Goal: Check status: Check status

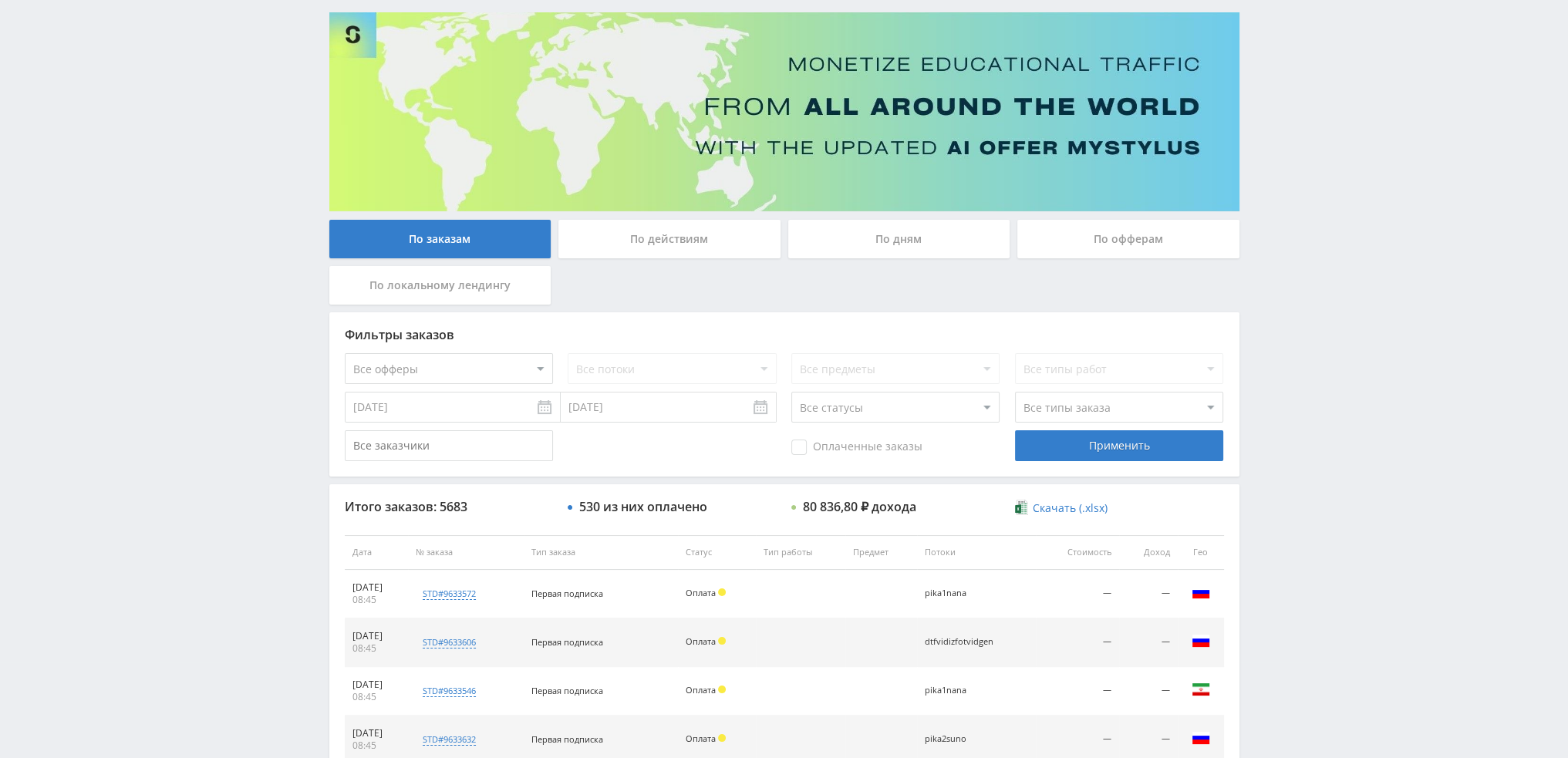
scroll to position [71, 0]
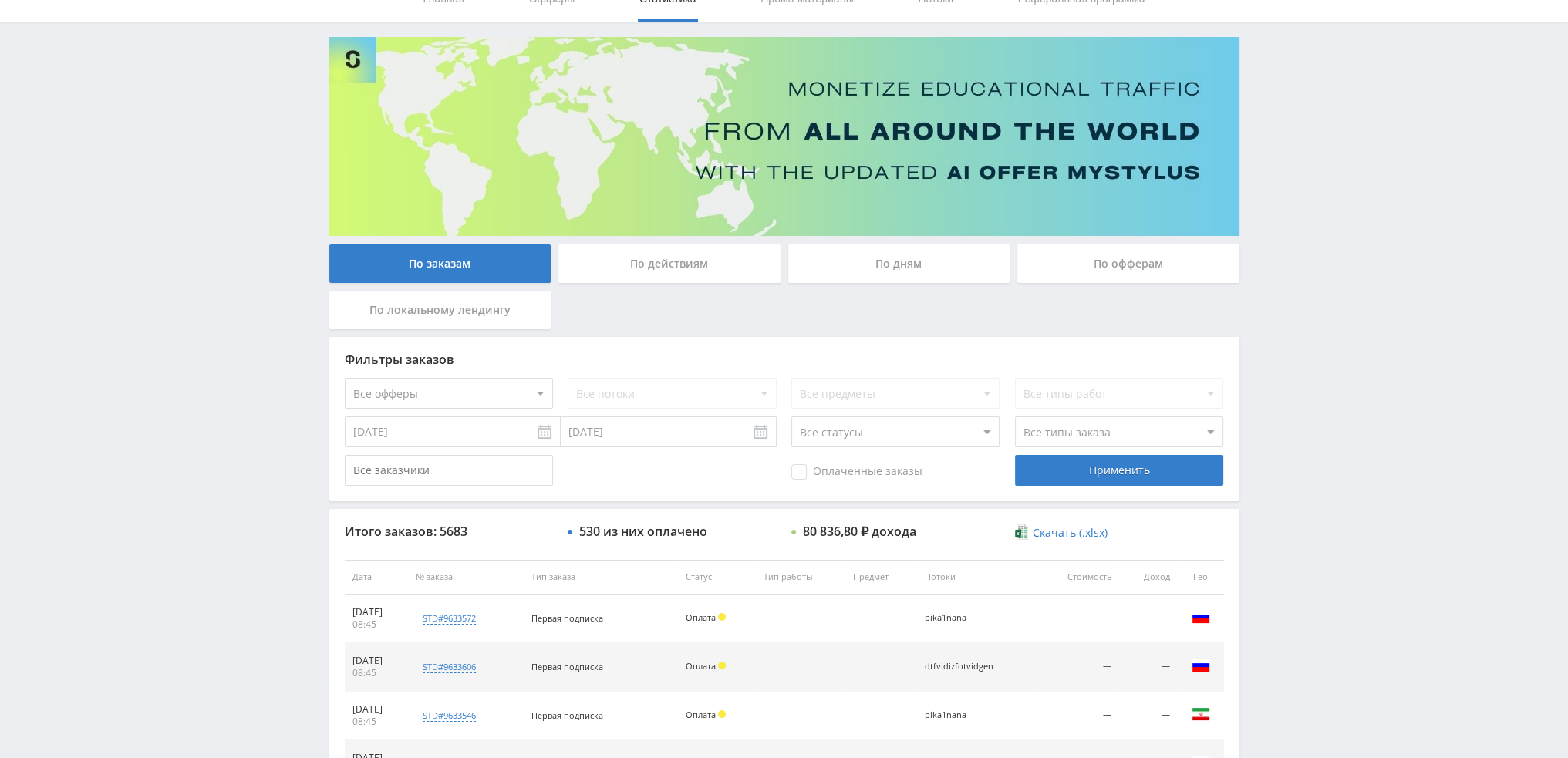
click at [923, 270] on div "По дням" at bounding box center [899, 264] width 222 height 39
click at [0, 0] on input "По дням" at bounding box center [0, 0] width 0 height 0
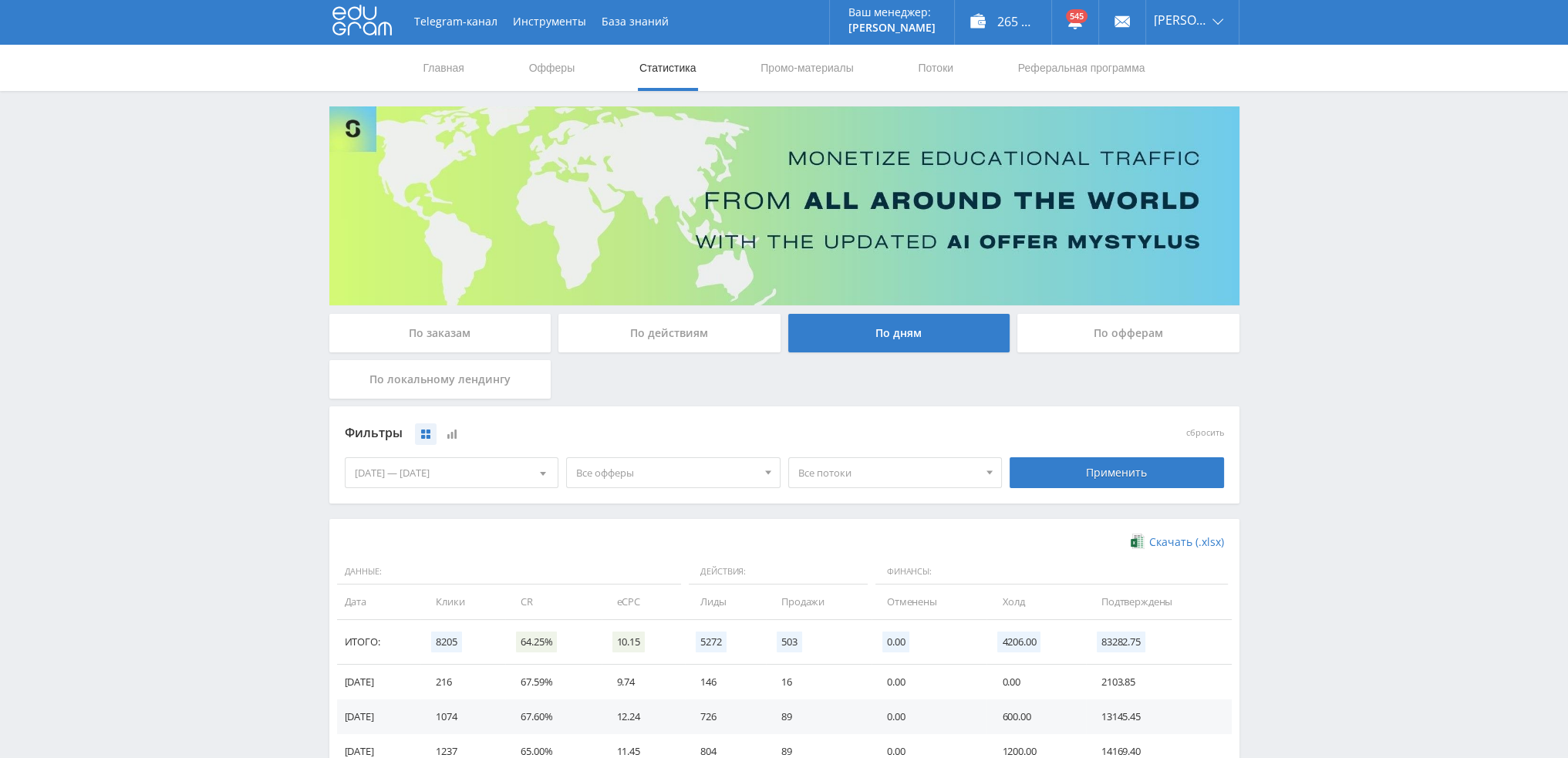
scroll to position [0, 0]
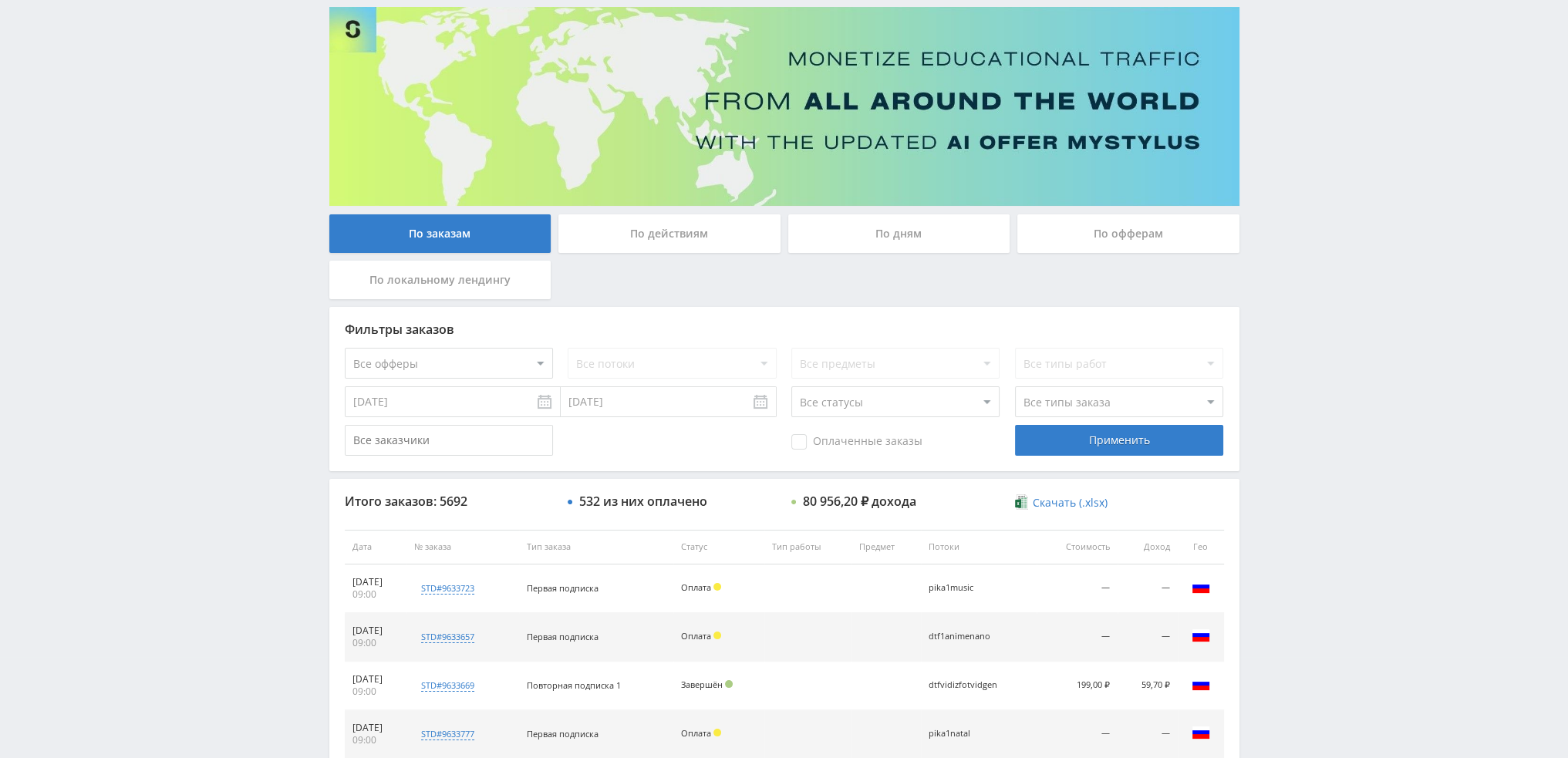
scroll to position [71, 0]
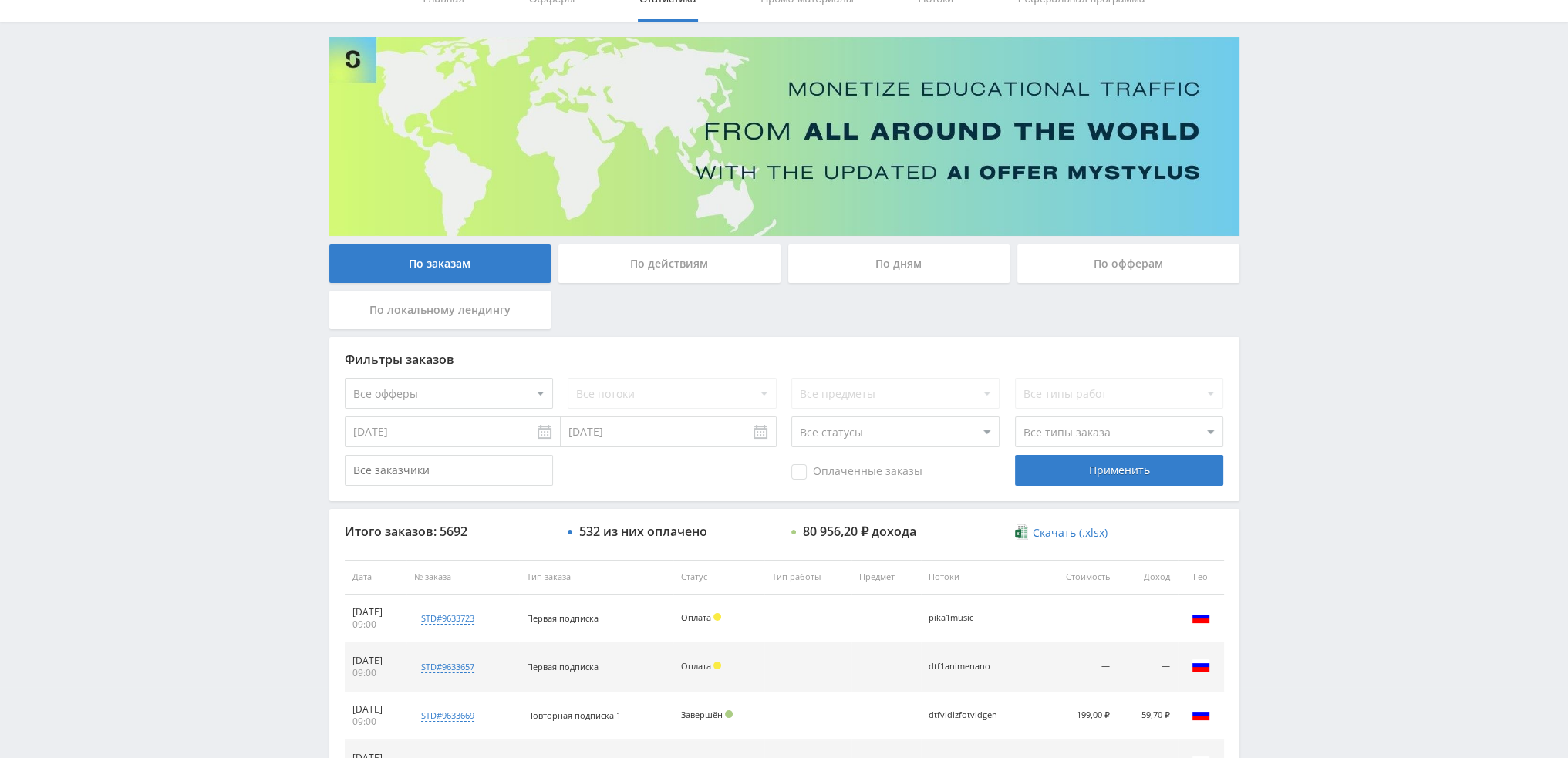
click at [931, 264] on div "По дням" at bounding box center [899, 264] width 222 height 39
click at [0, 0] on input "По дням" at bounding box center [0, 0] width 0 height 0
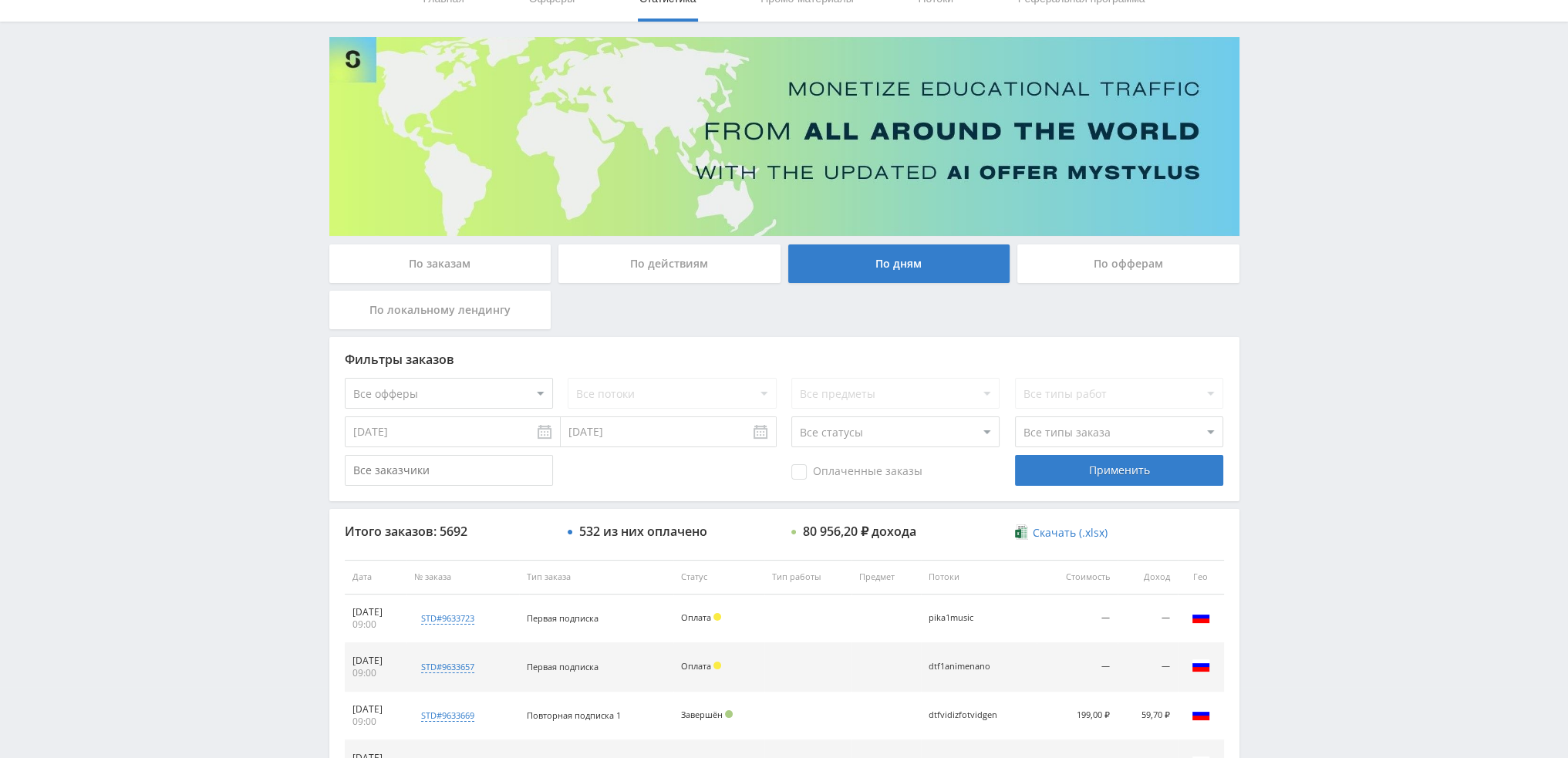
scroll to position [0, 0]
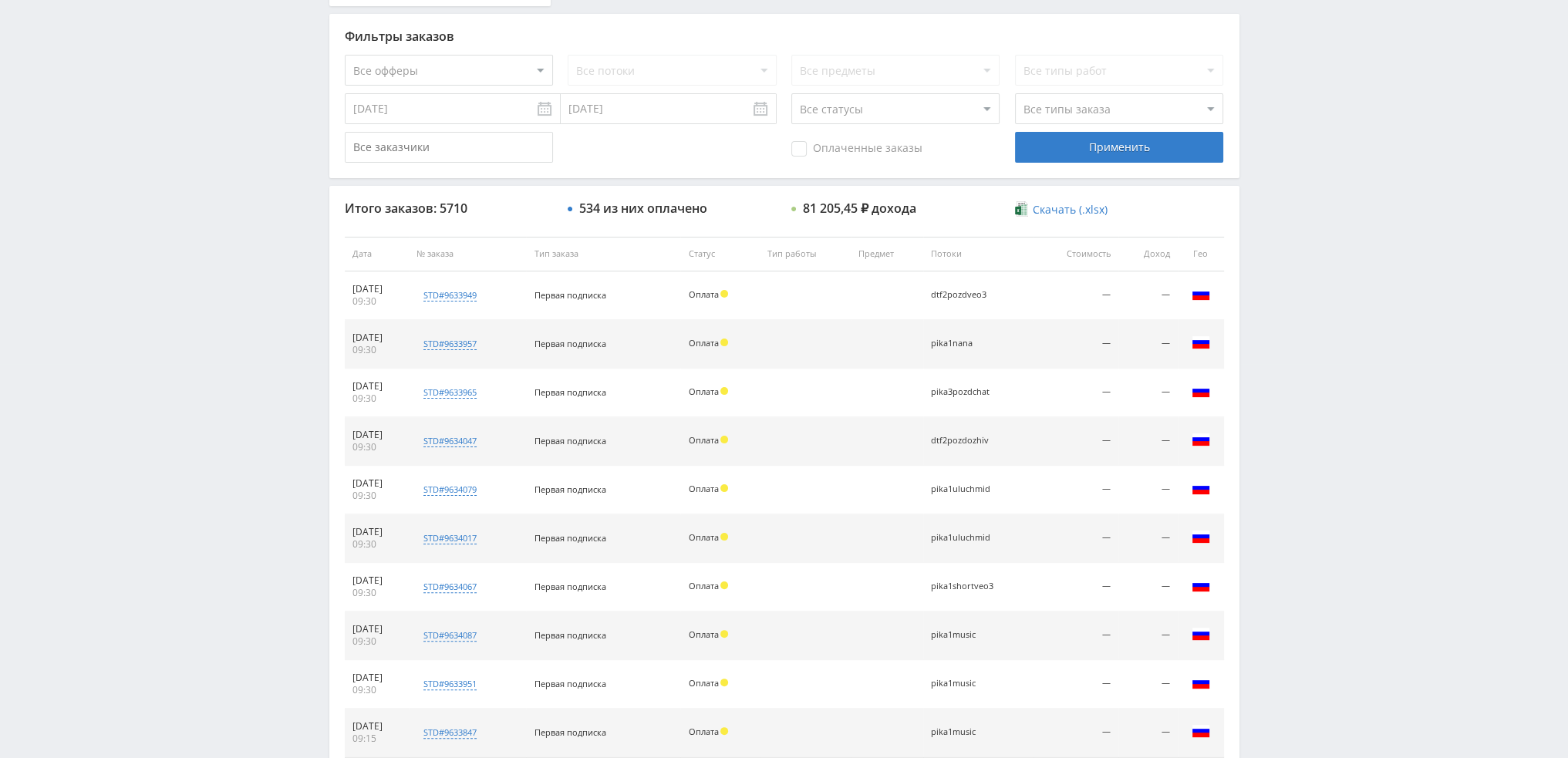
scroll to position [534, 0]
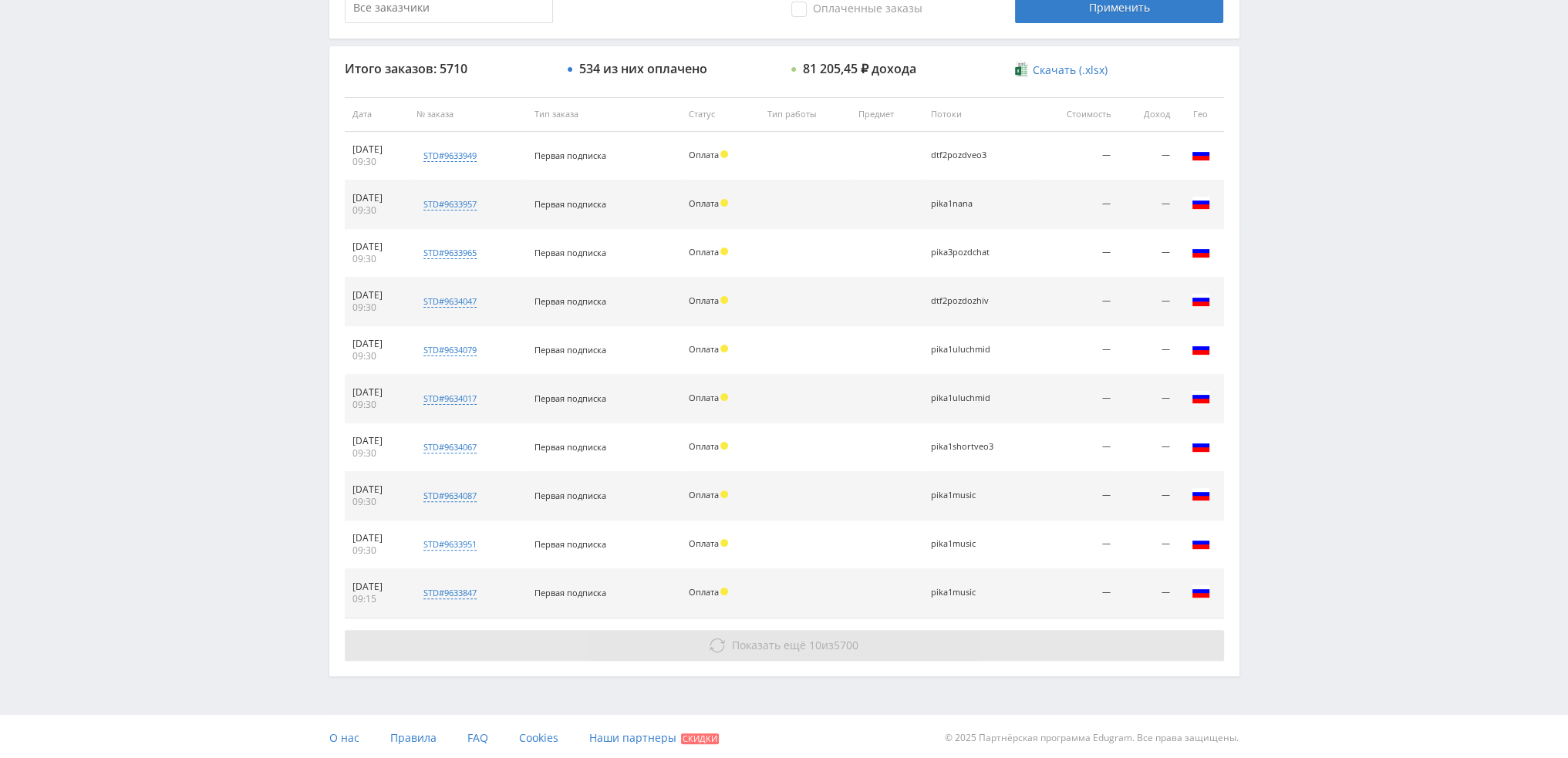
click at [811, 644] on span "10" at bounding box center [815, 645] width 12 height 14
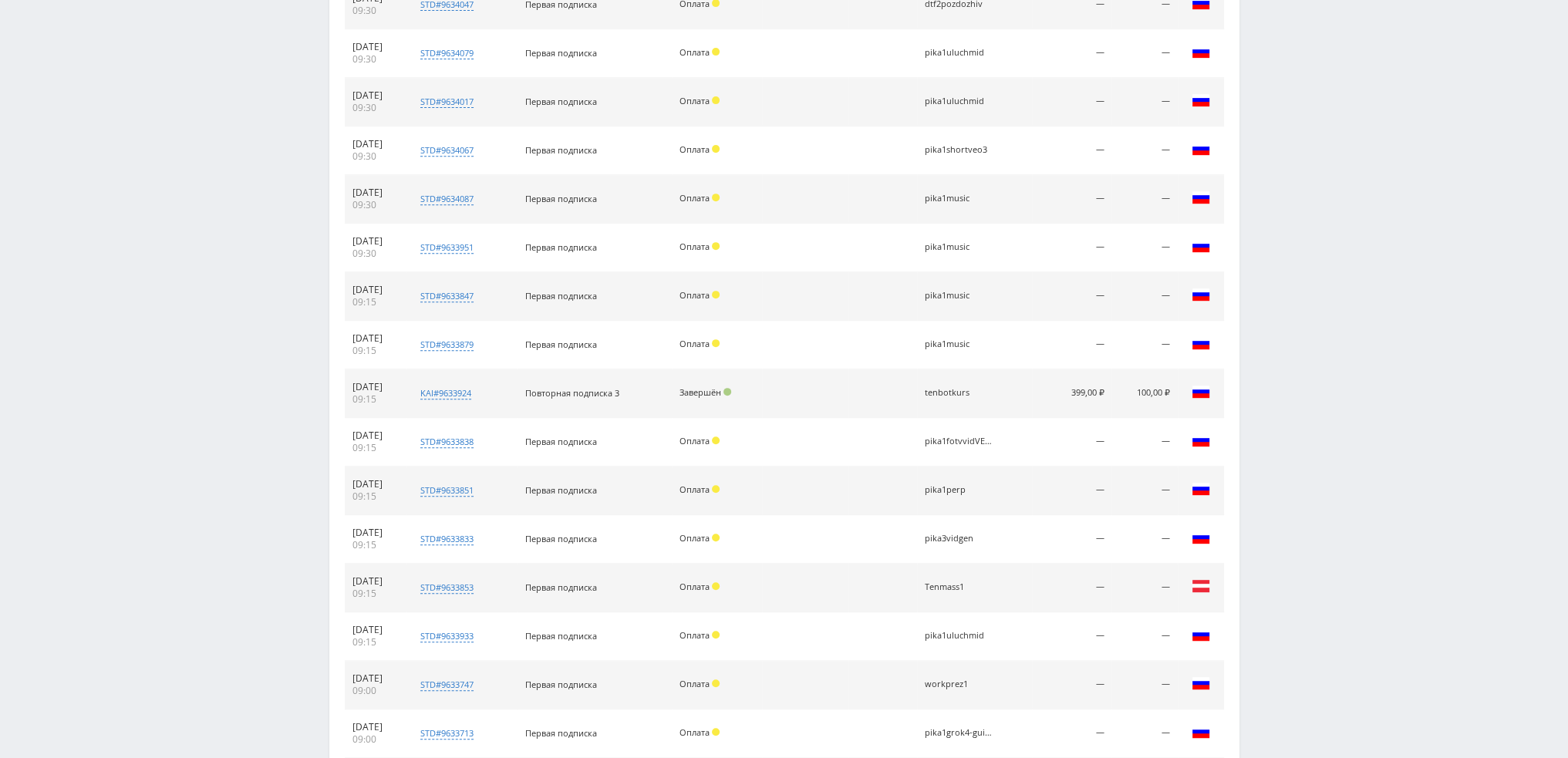
scroll to position [919, 0]
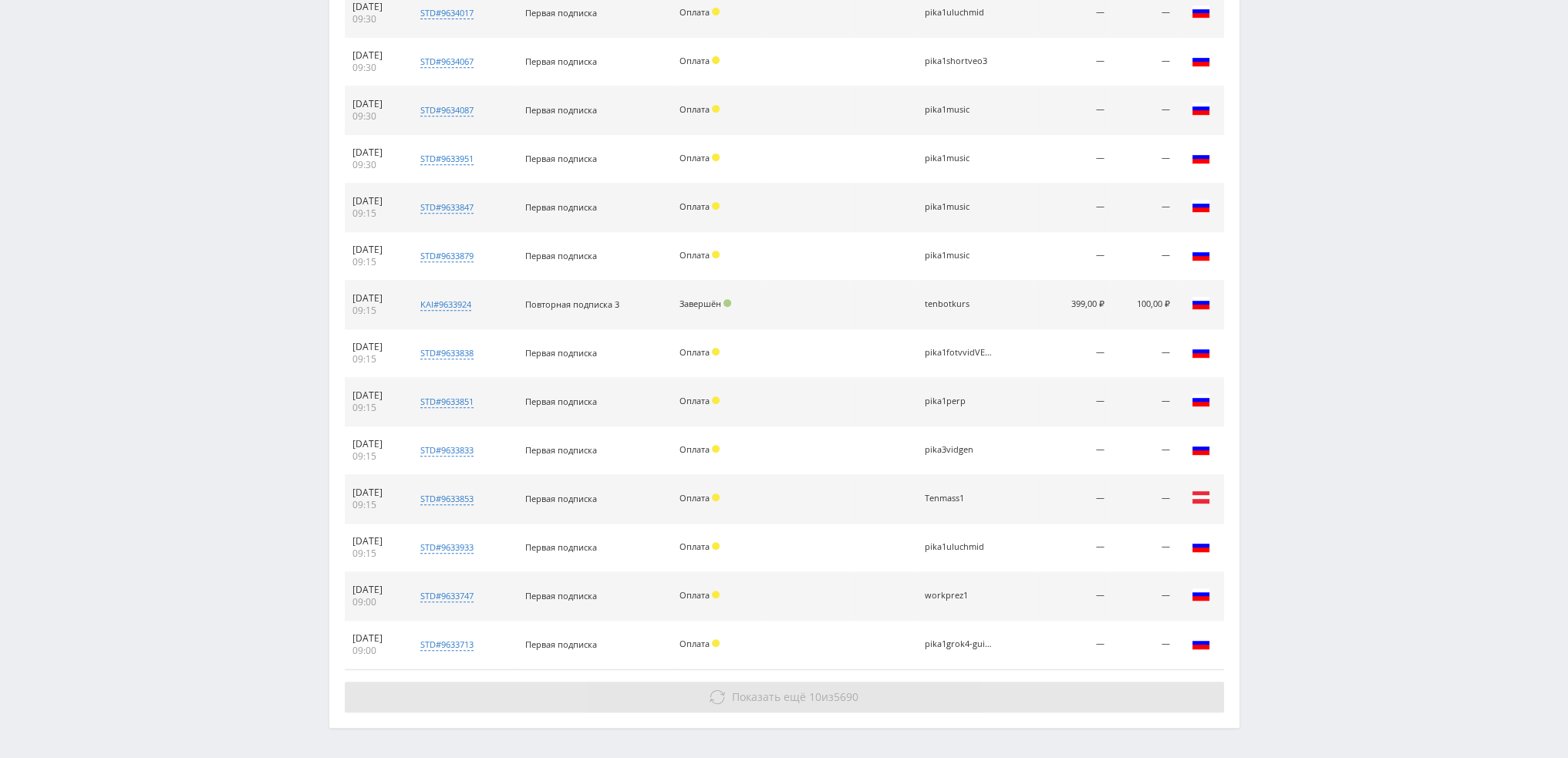
click at [797, 697] on span "Показать ещё" at bounding box center [769, 696] width 74 height 14
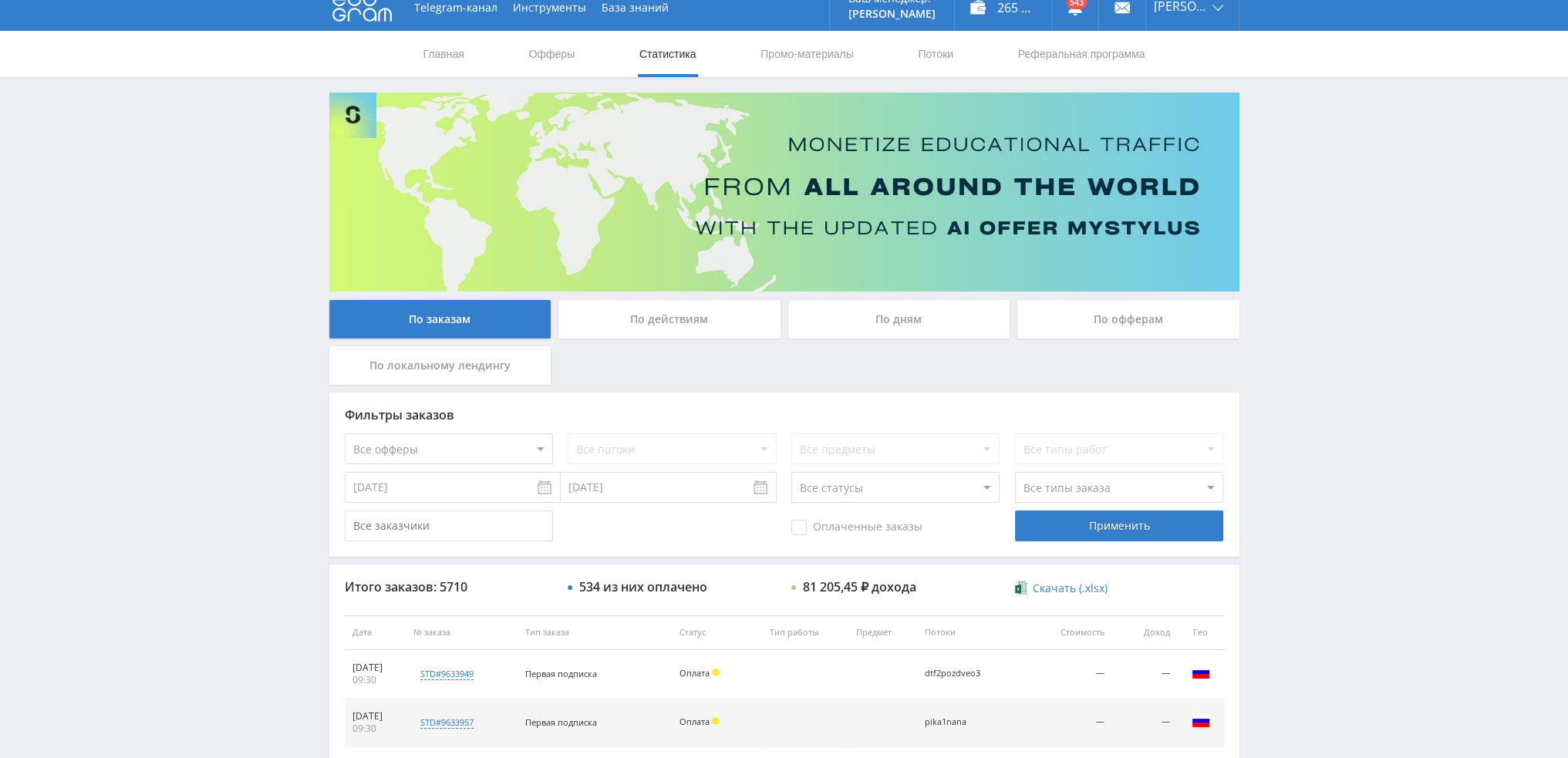
scroll to position [0, 0]
